Goal: Navigation & Orientation: Find specific page/section

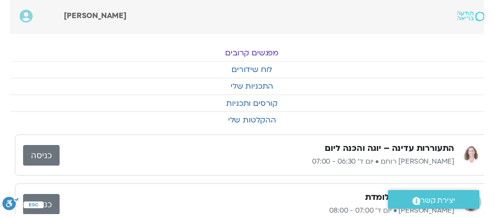
click at [44, 157] on link "כניסה" at bounding box center [42, 158] width 37 height 21
click at [40, 162] on link "כניסה" at bounding box center [42, 158] width 37 height 21
click at [269, 74] on link "לוח שידורים" at bounding box center [257, 71] width 494 height 17
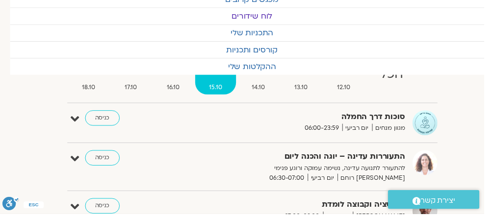
scroll to position [59, -10]
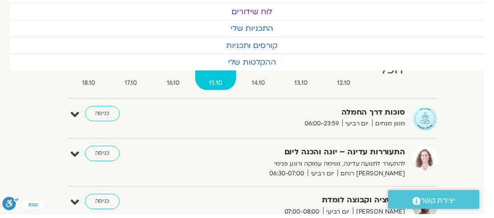
click at [103, 155] on link "כניסה" at bounding box center [104, 157] width 35 height 16
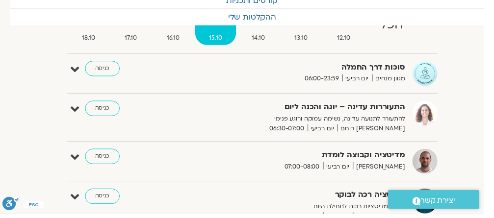
scroll to position [104, -10]
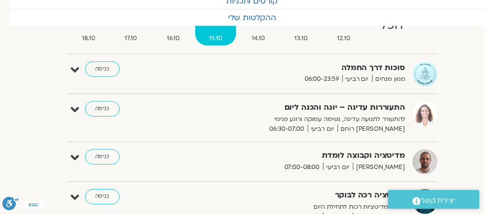
click at [100, 111] on link "כניסה" at bounding box center [104, 111] width 35 height 16
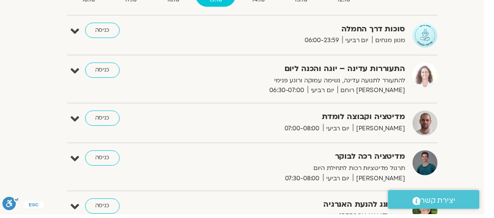
scroll to position [139, -10]
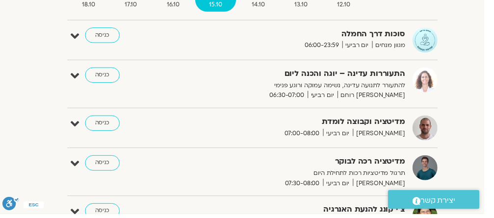
click at [102, 74] on link "כניסה" at bounding box center [104, 77] width 35 height 16
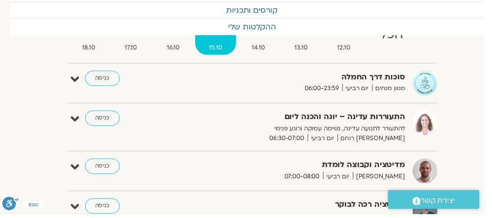
scroll to position [94, -10]
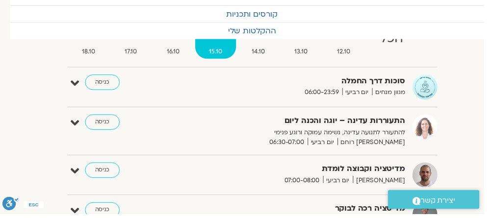
click at [105, 125] on link "כניסה" at bounding box center [104, 125] width 35 height 16
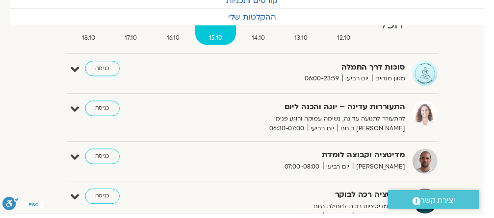
scroll to position [133, -10]
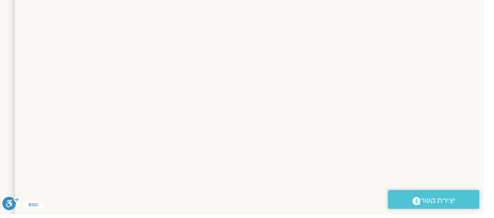
scroll to position [876, -10]
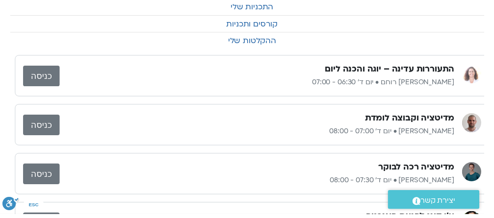
scroll to position [81, -10]
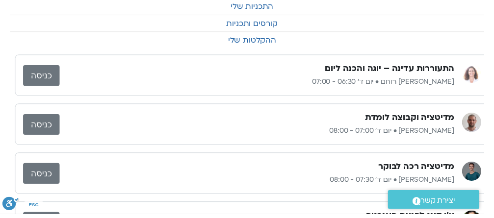
click at [39, 125] on link "כניסה" at bounding box center [42, 127] width 37 height 21
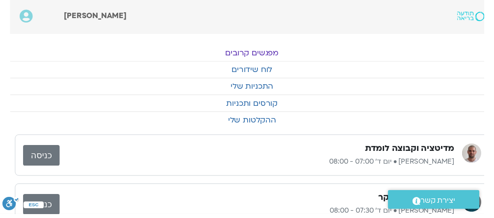
click at [38, 160] on link "כניסה" at bounding box center [42, 158] width 37 height 21
click at [37, 161] on link "כניסה" at bounding box center [42, 158] width 37 height 21
